Goal: Task Accomplishment & Management: Manage account settings

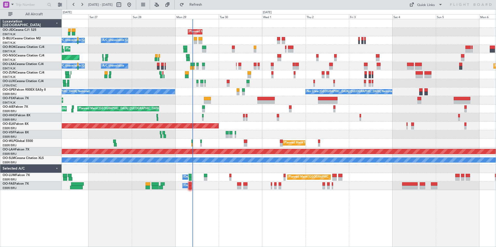
click at [205, 106] on div "Planned Maint [GEOGRAPHIC_DATA] ([GEOGRAPHIC_DATA]) Unplanned Maint Amsterdam (…" at bounding box center [279, 109] width 434 height 9
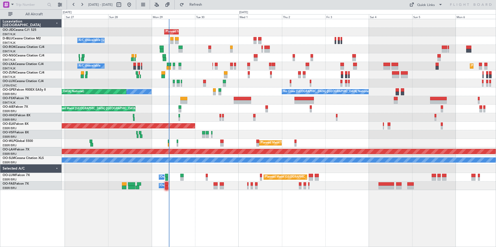
click at [178, 117] on div "Planned Maint Kortrijk-[GEOGRAPHIC_DATA] A/C Unavailable [GEOGRAPHIC_DATA]-[GEO…" at bounding box center [279, 104] width 434 height 171
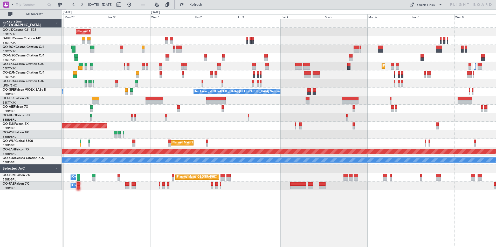
click at [338, 71] on div "Planned Maint Kortrijk-[GEOGRAPHIC_DATA] A/C Unavailable [GEOGRAPHIC_DATA]-[GEO…" at bounding box center [279, 104] width 434 height 171
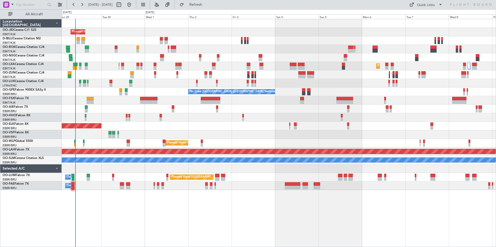
click at [353, 68] on div "Planned Maint Kortrijk-[GEOGRAPHIC_DATA] A/C Unavailable A/C Unavailable [GEOGR…" at bounding box center [279, 66] width 434 height 9
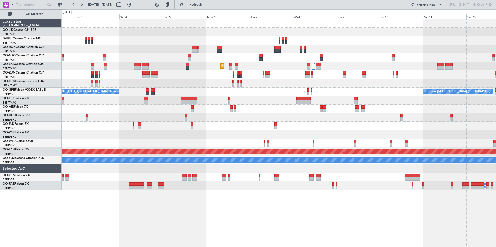
click at [265, 68] on div "Planned Maint Kortrijk-[GEOGRAPHIC_DATA] No Crew [GEOGRAPHIC_DATA] (Brussels Na…" at bounding box center [279, 104] width 434 height 171
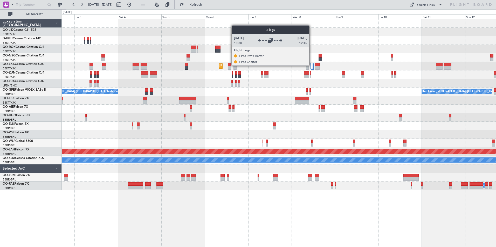
click at [311, 65] on div at bounding box center [311, 66] width 3 height 6
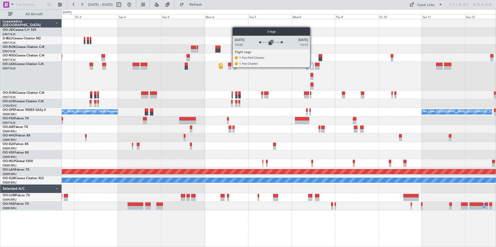
click at [312, 67] on div at bounding box center [311, 66] width 3 height 6
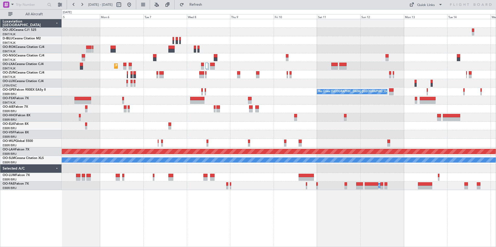
click at [286, 58] on div at bounding box center [287, 60] width 2 height 4
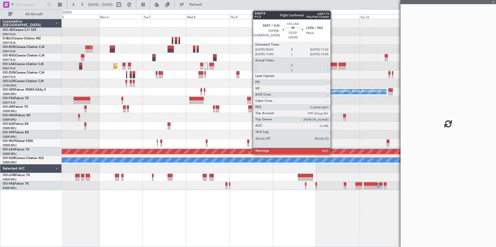
click at [218, 71] on div "Planned Maint Kortrijk-[GEOGRAPHIC_DATA] No Crew [GEOGRAPHIC_DATA] (Brussels Na…" at bounding box center [279, 104] width 434 height 171
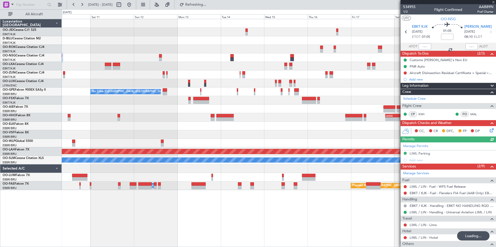
click at [229, 71] on div at bounding box center [279, 75] width 434 height 9
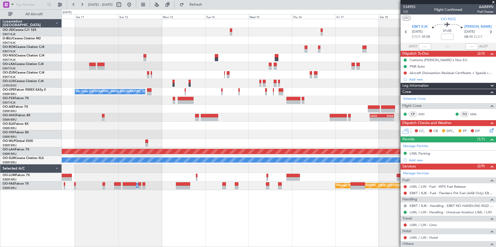
click at [494, 1] on span at bounding box center [493, 2] width 5 height 5
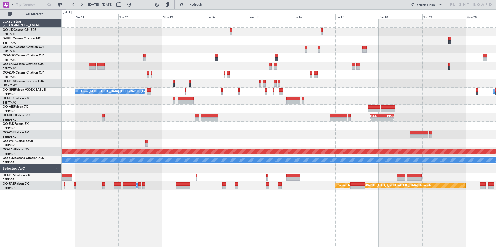
type input "0"
click at [221, 64] on div at bounding box center [279, 66] width 434 height 9
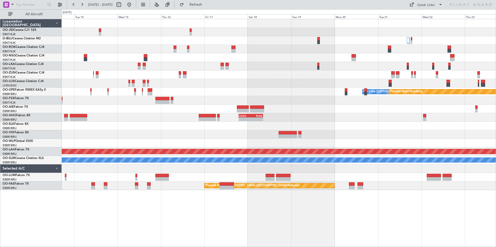
click at [294, 69] on div at bounding box center [279, 66] width 434 height 9
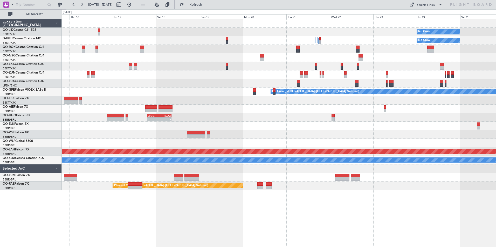
click at [255, 61] on div "No Crew No Crew Planned Maint Nurnberg No Crew [GEOGRAPHIC_DATA] (Brussels Nati…" at bounding box center [279, 104] width 434 height 171
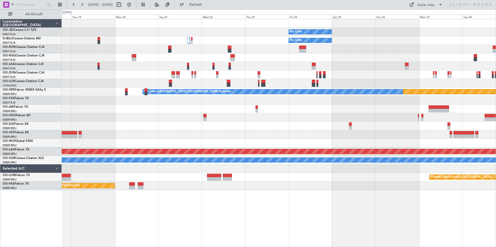
click at [156, 71] on div "No Crew No Crew Planned Maint [GEOGRAPHIC_DATA] ([GEOGRAPHIC_DATA]) Planned Mai…" at bounding box center [279, 104] width 434 height 171
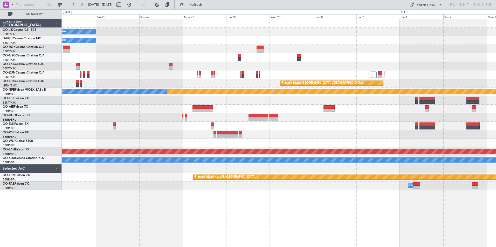
click at [255, 109] on div "No Crew No Crew Planned Maint [GEOGRAPHIC_DATA] ([GEOGRAPHIC_DATA]) Planned Mai…" at bounding box center [279, 104] width 434 height 171
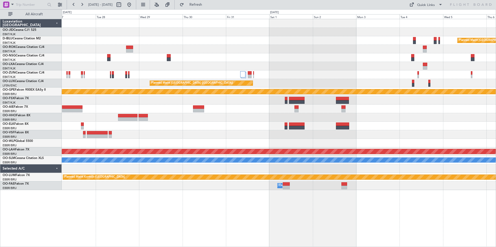
click at [185, 60] on div "No Crew Planned Maint [GEOGRAPHIC_DATA] ([GEOGRAPHIC_DATA]) No Crew Planned Mai…" at bounding box center [279, 104] width 434 height 171
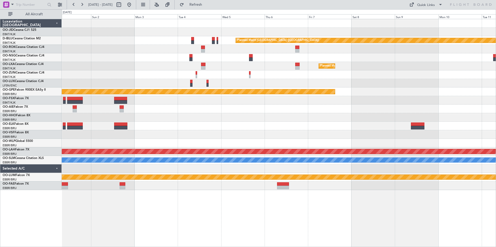
click at [102, 58] on div at bounding box center [279, 57] width 434 height 9
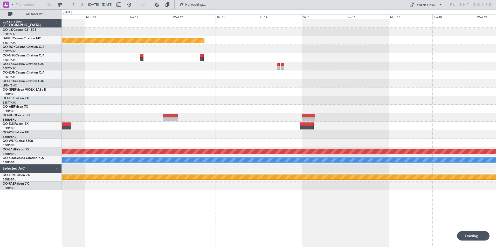
click at [187, 94] on div "Planned Maint Nurnberg" at bounding box center [279, 92] width 434 height 9
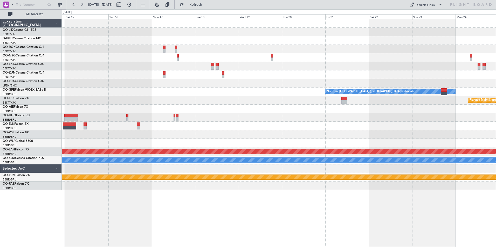
click at [218, 100] on div "Planned Maint [GEOGRAPHIC_DATA] ([GEOGRAPHIC_DATA]) No Crew [GEOGRAPHIC_DATA] (…" at bounding box center [279, 104] width 434 height 171
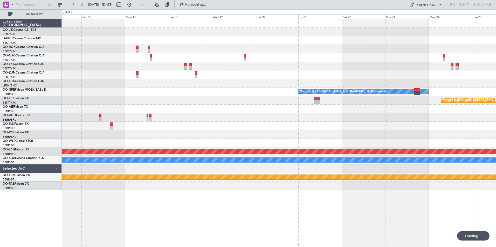
click at [217, 84] on div at bounding box center [279, 83] width 434 height 9
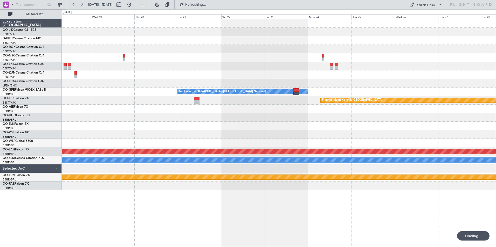
click at [201, 83] on div "No Crew [GEOGRAPHIC_DATA] ([GEOGRAPHIC_DATA] National) Planned Maint [GEOGRAPHI…" at bounding box center [279, 104] width 434 height 171
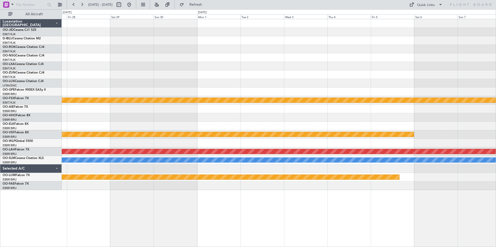
click at [210, 69] on div "Owner [GEOGRAPHIC_DATA]-[GEOGRAPHIC_DATA] Planned Maint [GEOGRAPHIC_DATA]-[GEOG…" at bounding box center [279, 104] width 434 height 171
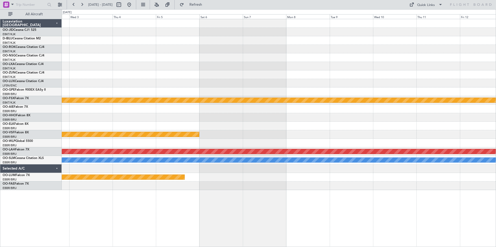
click at [211, 67] on div "Planned Maint Kortrijk-[GEOGRAPHIC_DATA] Planned Maint Geneva ([GEOGRAPHIC_DATA…" at bounding box center [279, 104] width 434 height 171
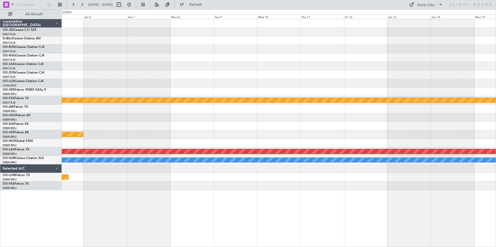
click at [176, 67] on div "Planned Maint Kortrijk-[GEOGRAPHIC_DATA] Planned Maint Geneva ([GEOGRAPHIC_DATA…" at bounding box center [279, 104] width 434 height 171
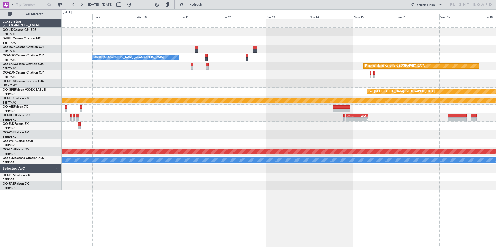
click at [165, 57] on div "Owner [GEOGRAPHIC_DATA]-[GEOGRAPHIC_DATA] Planned Maint [GEOGRAPHIC_DATA]-[GEOG…" at bounding box center [279, 104] width 434 height 171
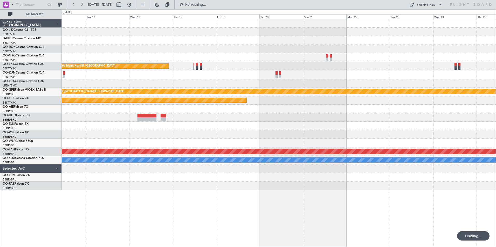
click at [216, 59] on div "Planned Maint Kortrijk-[GEOGRAPHIC_DATA] null [GEOGRAPHIC_DATA]-[GEOGRAPHIC_DAT…" at bounding box center [279, 104] width 434 height 171
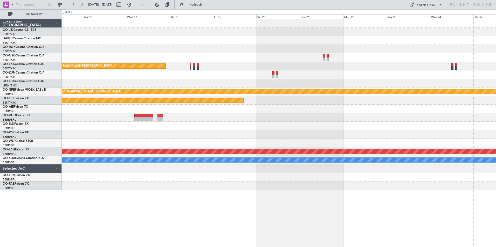
click at [205, 65] on div "Planned Maint Kortrijk-[GEOGRAPHIC_DATA] null [GEOGRAPHIC_DATA]-[GEOGRAPHIC_DAT…" at bounding box center [279, 104] width 434 height 171
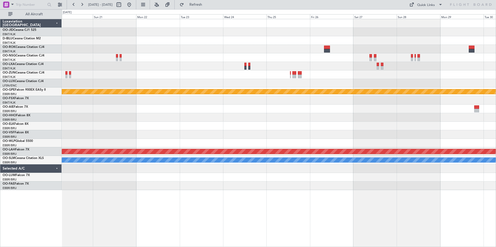
click at [265, 66] on div "Planned Maint Kortrijk-[GEOGRAPHIC_DATA] null [GEOGRAPHIC_DATA]-[GEOGRAPHIC_DAT…" at bounding box center [279, 104] width 434 height 171
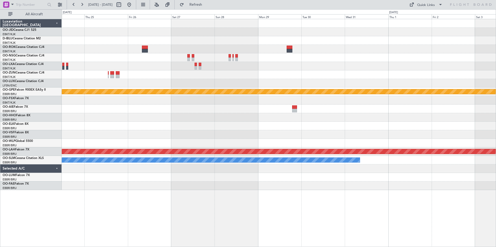
click at [199, 61] on div "null [GEOGRAPHIC_DATA]-[GEOGRAPHIC_DATA] Planned [GEOGRAPHIC_DATA][PERSON_NAME]…" at bounding box center [279, 104] width 434 height 171
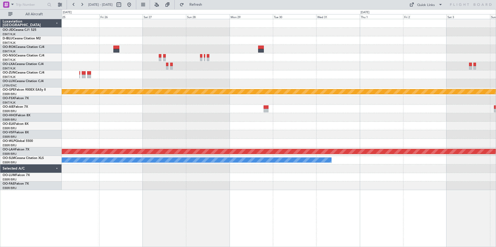
click at [251, 64] on div at bounding box center [279, 66] width 434 height 9
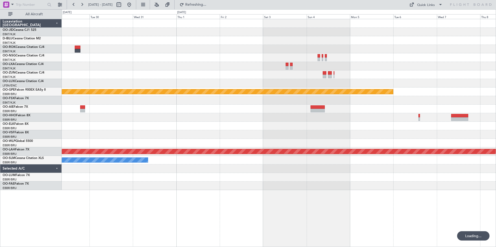
click at [273, 65] on div at bounding box center [279, 66] width 434 height 9
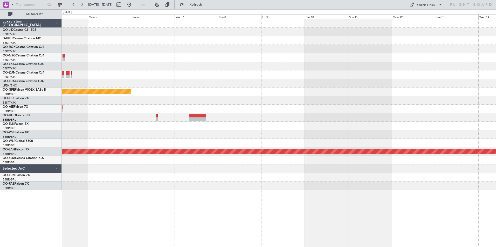
click at [206, 65] on div "null [GEOGRAPHIC_DATA]-[GEOGRAPHIC_DATA] Planned [GEOGRAPHIC_DATA][PERSON_NAME]…" at bounding box center [279, 104] width 434 height 171
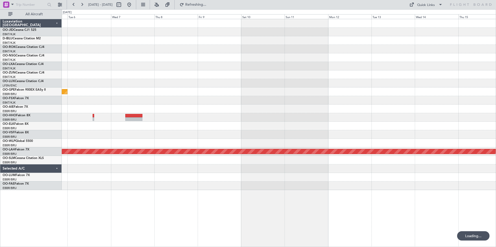
click at [206, 70] on div "null [GEOGRAPHIC_DATA]-[GEOGRAPHIC_DATA] Planned [GEOGRAPHIC_DATA][PERSON_NAME]…" at bounding box center [279, 104] width 434 height 171
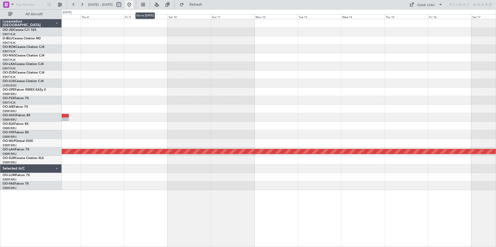
click at [133, 5] on button at bounding box center [129, 5] width 8 height 8
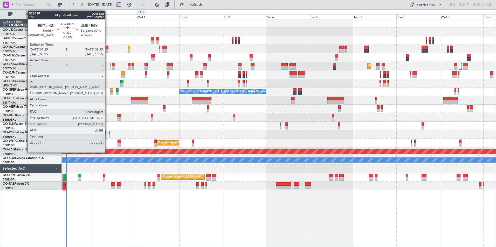
click at [107, 51] on div at bounding box center [107, 51] width 3 height 4
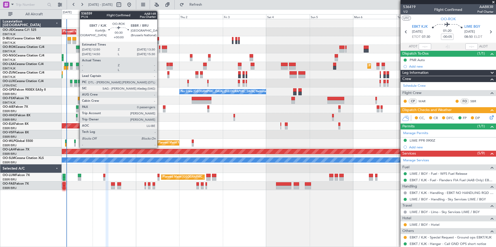
click at [159, 50] on div at bounding box center [159, 51] width 1 height 4
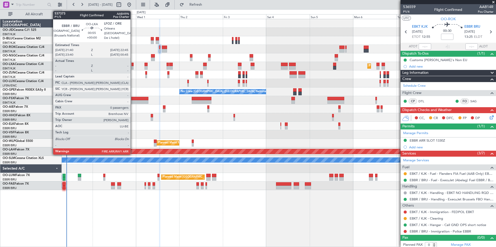
click at [133, 66] on div at bounding box center [132, 65] width 2 height 4
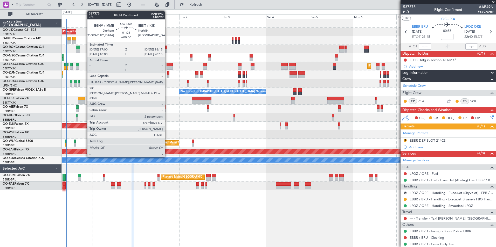
click at [167, 67] on div at bounding box center [167, 68] width 2 height 4
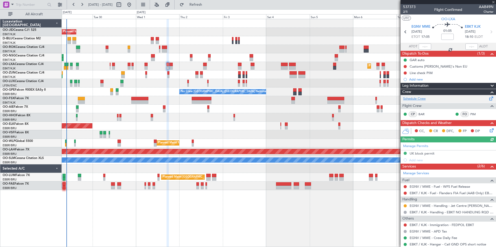
click at [417, 98] on link "Schedule Crew" at bounding box center [414, 98] width 23 height 5
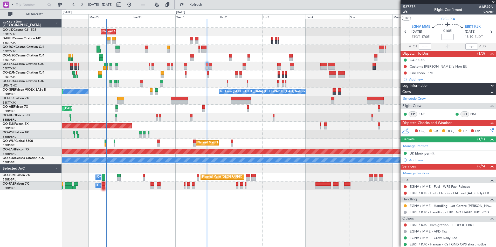
click at [250, 123] on div "Planned Maint Kortrijk-[GEOGRAPHIC_DATA] A/C Unavailable [GEOGRAPHIC_DATA]-[GEO…" at bounding box center [279, 104] width 434 height 171
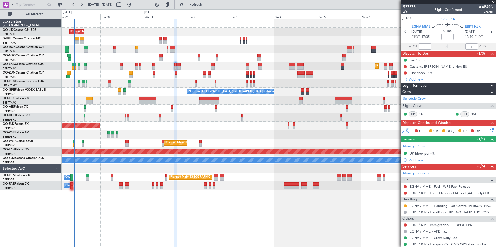
click at [324, 46] on div "Planned Maint Kortrijk-[GEOGRAPHIC_DATA] A/C Unavailable [GEOGRAPHIC_DATA]-[GEO…" at bounding box center [279, 104] width 434 height 171
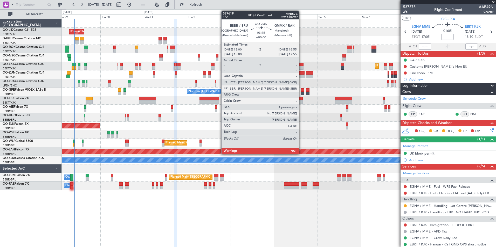
click at [301, 72] on div at bounding box center [300, 73] width 7 height 4
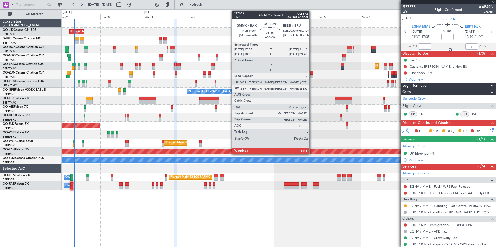
type input "1"
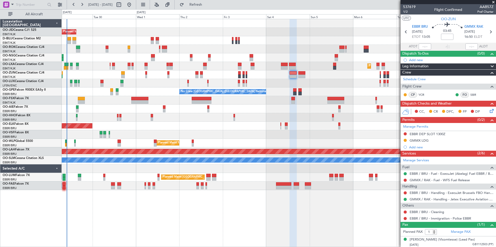
click at [326, 82] on div at bounding box center [279, 83] width 434 height 9
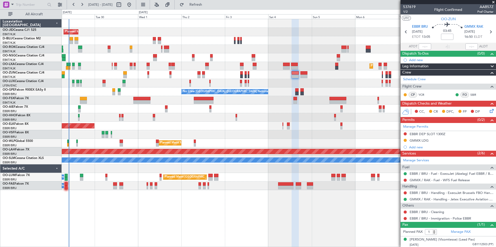
click at [272, 98] on div at bounding box center [279, 100] width 434 height 9
click at [207, 6] on span "Refresh" at bounding box center [196, 5] width 22 height 4
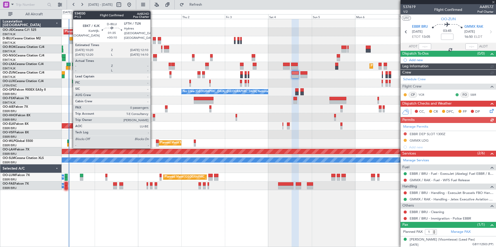
click at [70, 40] on div at bounding box center [70, 42] width 3 height 4
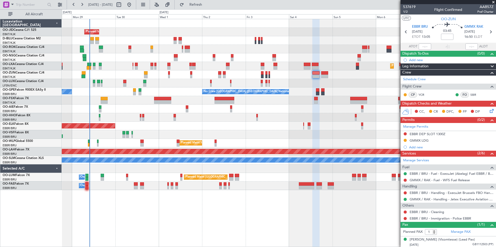
click at [123, 82] on div at bounding box center [279, 83] width 434 height 9
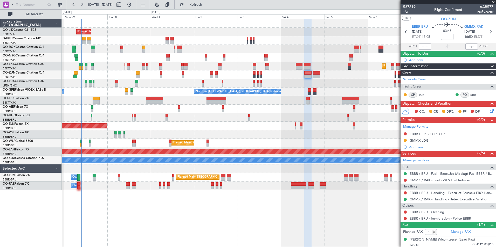
click at [229, 134] on div "Planned Maint Kortrijk-[GEOGRAPHIC_DATA] A/C Unavailable [GEOGRAPHIC_DATA]-[GEO…" at bounding box center [279, 104] width 434 height 171
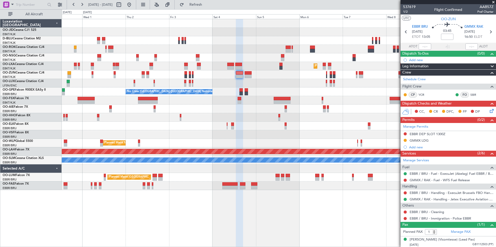
click at [236, 207] on div "Planned Maint Kortrijk-[GEOGRAPHIC_DATA] Planned Maint [GEOGRAPHIC_DATA]-[GEOGR…" at bounding box center [279, 133] width 434 height 228
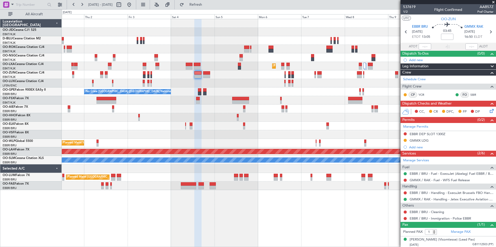
click at [252, 203] on div "Planned Maint Kortrijk-[GEOGRAPHIC_DATA] Planned Maint [GEOGRAPHIC_DATA]-[GEOGR…" at bounding box center [279, 133] width 434 height 228
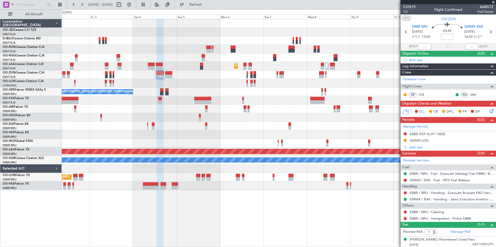
click at [163, 197] on div "Planned Maint Kortrijk-[GEOGRAPHIC_DATA] No Crew [GEOGRAPHIC_DATA] (Brussels Na…" at bounding box center [279, 133] width 434 height 228
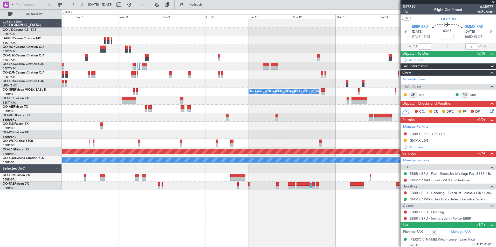
click at [267, 196] on div "Planned Maint Kortrijk-[GEOGRAPHIC_DATA] No Crew [GEOGRAPHIC_DATA] (Brussels Na…" at bounding box center [279, 133] width 434 height 228
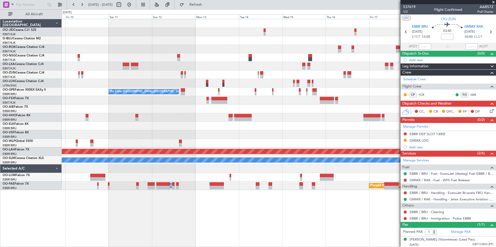
click at [206, 192] on div "No Crew [GEOGRAPHIC_DATA] ([GEOGRAPHIC_DATA] National) No Crew [GEOGRAPHIC_DATA…" at bounding box center [279, 133] width 434 height 228
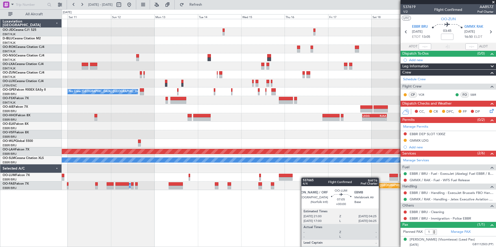
click at [248, 201] on div "No Crew [GEOGRAPHIC_DATA] ([GEOGRAPHIC_DATA] National) No Crew [GEOGRAPHIC_DATA…" at bounding box center [279, 133] width 434 height 228
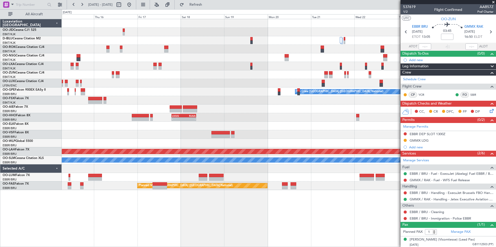
click at [162, 128] on div "No Crew No Crew Planned Maint Nurnberg No Crew [GEOGRAPHIC_DATA] (Brussels Nati…" at bounding box center [279, 104] width 434 height 171
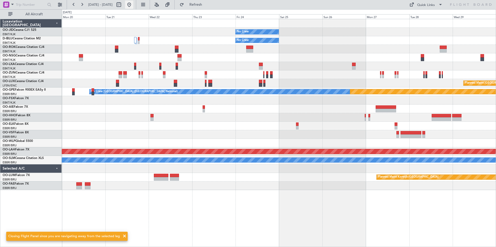
click at [133, 3] on button at bounding box center [129, 5] width 8 height 8
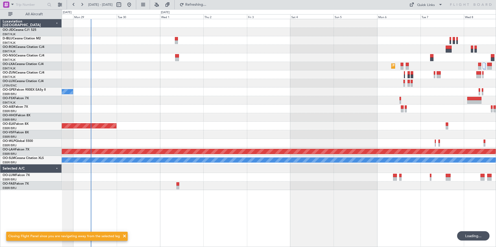
click at [147, 148] on div "A/C Unavailable [GEOGRAPHIC_DATA] ([GEOGRAPHIC_DATA] National) Planned Maint [G…" at bounding box center [279, 104] width 434 height 171
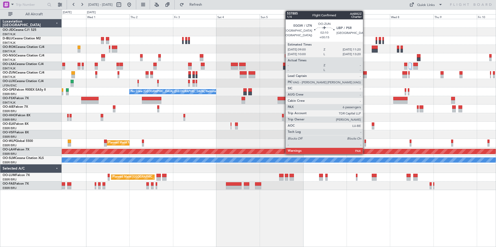
click at [365, 74] on div at bounding box center [365, 73] width 4 height 4
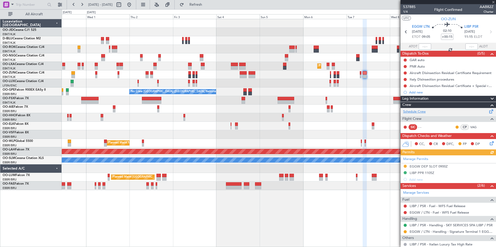
click at [421, 114] on link "Schedule Crew" at bounding box center [414, 111] width 23 height 5
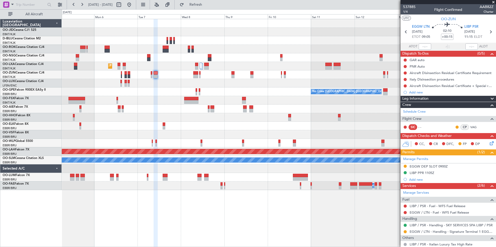
click at [154, 102] on div "Planned Maint Kortrijk-[GEOGRAPHIC_DATA] No Crew [GEOGRAPHIC_DATA] (Brussels Na…" at bounding box center [279, 104] width 434 height 171
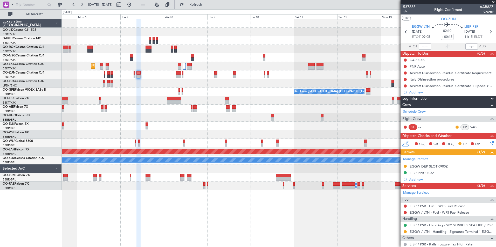
click at [191, 107] on div at bounding box center [279, 109] width 434 height 9
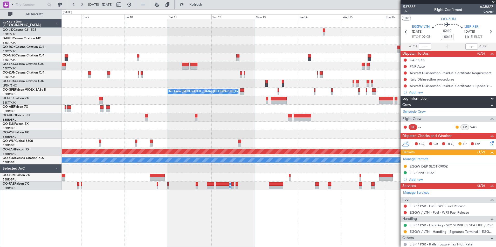
click at [222, 107] on div at bounding box center [279, 109] width 434 height 9
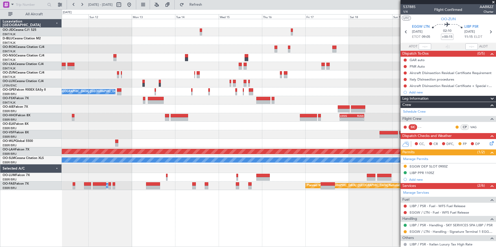
click at [190, 113] on div "No Crew [GEOGRAPHIC_DATA] ([GEOGRAPHIC_DATA] National) No Crew [GEOGRAPHIC_DATA…" at bounding box center [279, 104] width 434 height 171
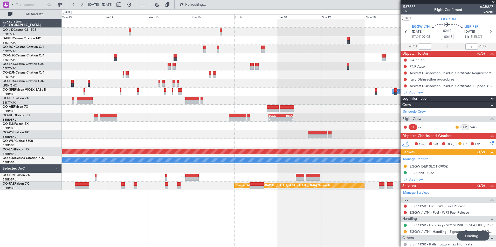
click at [248, 64] on div at bounding box center [279, 66] width 434 height 9
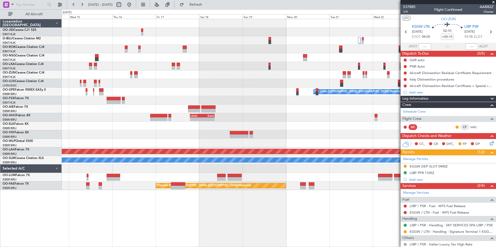
click at [229, 73] on div at bounding box center [279, 75] width 434 height 9
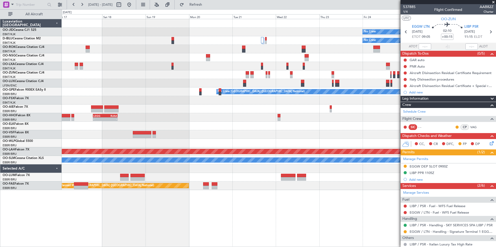
click at [129, 89] on div "Planned Maint Nurnberg No Crew [GEOGRAPHIC_DATA] (Brussels National)" at bounding box center [279, 92] width 434 height 9
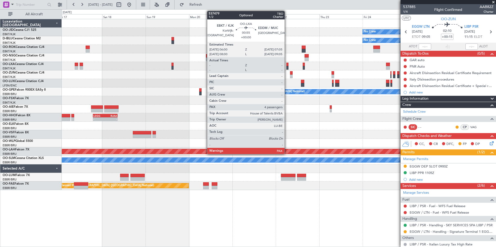
click at [258, 61] on div "No Crew No Crew Planned Maint [GEOGRAPHIC_DATA] ([GEOGRAPHIC_DATA]) Planned Mai…" at bounding box center [279, 104] width 434 height 171
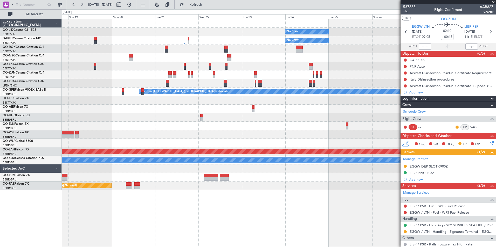
click at [223, 108] on div at bounding box center [279, 109] width 434 height 9
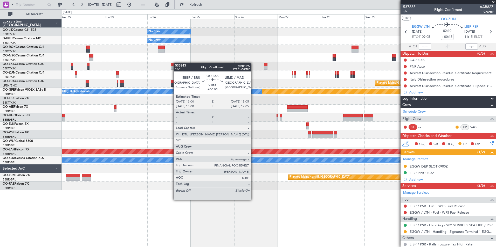
click at [174, 65] on div at bounding box center [173, 65] width 4 height 4
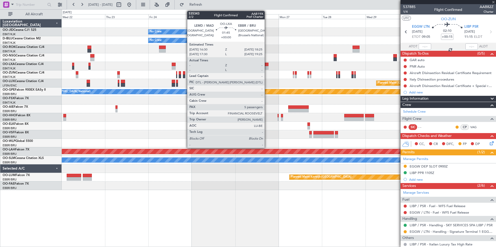
type input "+00:05"
type input "4"
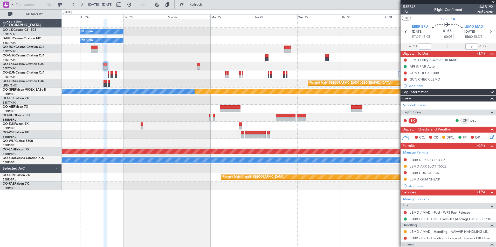
click at [306, 72] on div "No Crew No Crew Planned Maint [GEOGRAPHIC_DATA] ([GEOGRAPHIC_DATA]) Planned Mai…" at bounding box center [279, 104] width 434 height 171
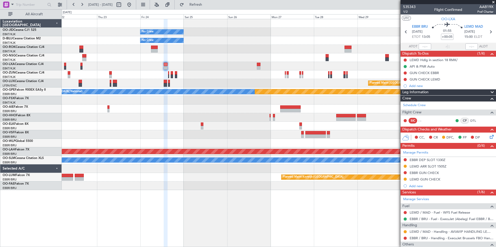
click at [351, 122] on div "No Crew No Crew Planned Maint [GEOGRAPHIC_DATA] ([GEOGRAPHIC_DATA]) Planned Mai…" at bounding box center [279, 104] width 434 height 171
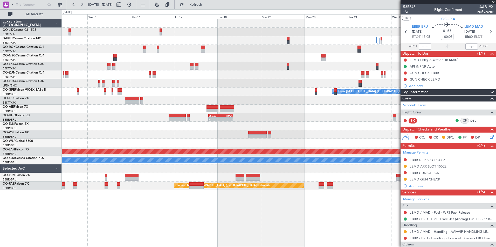
click at [311, 62] on div "No Crew No Crew Planned Maint Nurnberg No Crew [GEOGRAPHIC_DATA] (Brussels Nati…" at bounding box center [279, 104] width 434 height 171
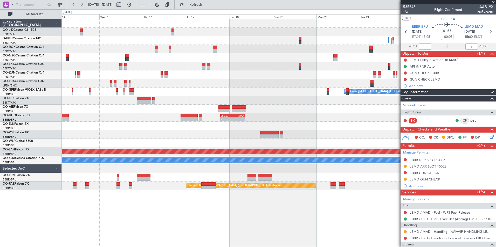
click at [353, 69] on div at bounding box center [279, 66] width 434 height 9
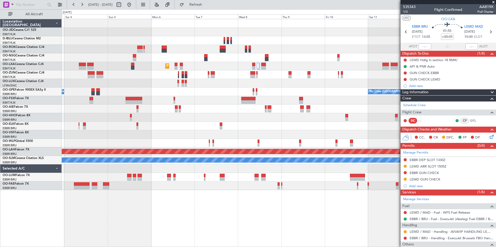
click at [378, 73] on div at bounding box center [279, 75] width 434 height 9
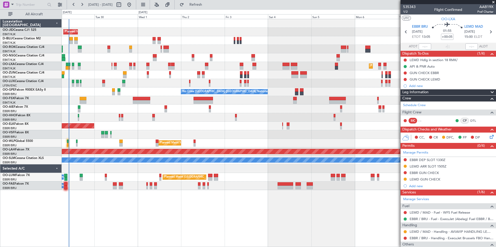
click at [351, 85] on div at bounding box center [279, 83] width 434 height 9
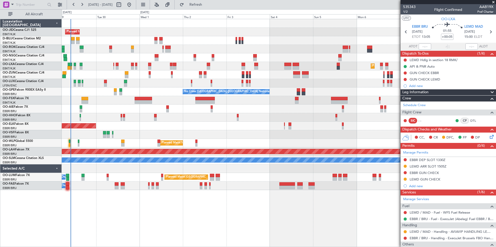
click at [289, 141] on div "Planned Maint Kortrijk-[GEOGRAPHIC_DATA] A/C Unavailable [GEOGRAPHIC_DATA]-[GEO…" at bounding box center [279, 104] width 434 height 171
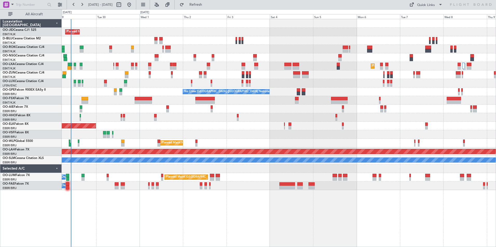
click at [243, 87] on div "Planned Maint Kortrijk-[GEOGRAPHIC_DATA] A/C Unavailable [GEOGRAPHIC_DATA]-[GEO…" at bounding box center [279, 104] width 434 height 171
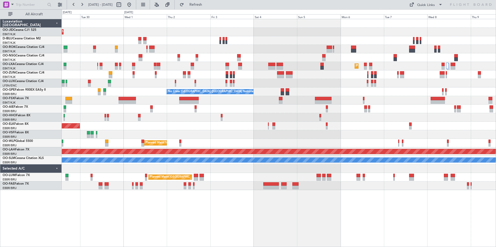
click at [250, 67] on div "Planned Maint Kortrijk-[GEOGRAPHIC_DATA] A/C Unavailable" at bounding box center [279, 66] width 434 height 9
